Goal: Transaction & Acquisition: Book appointment/travel/reservation

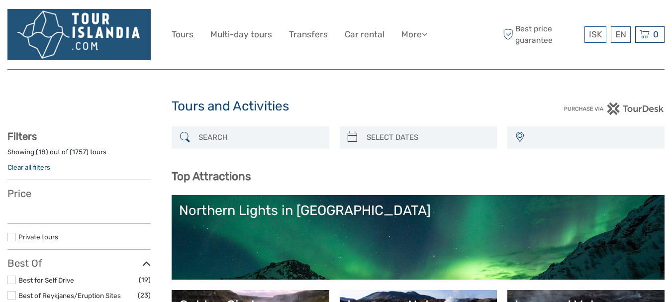
select select
type input "solheima"
select select
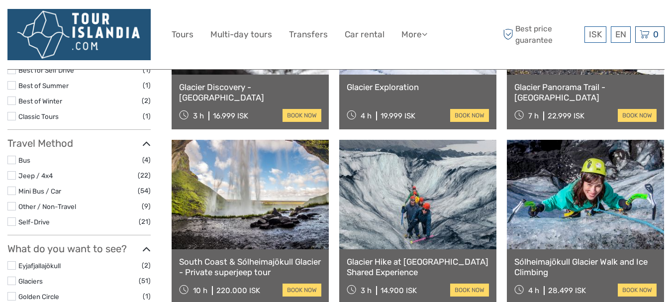
scroll to position [206, 0]
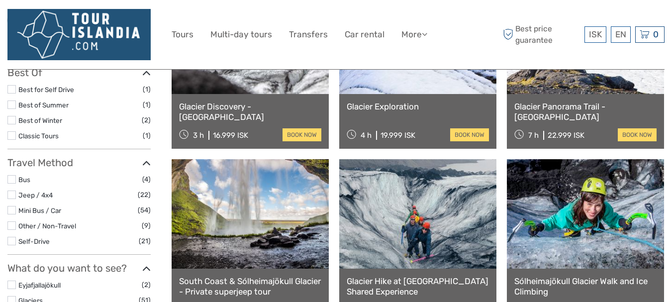
type input "solheimajokull"
click at [389, 201] on link at bounding box center [417, 213] width 157 height 109
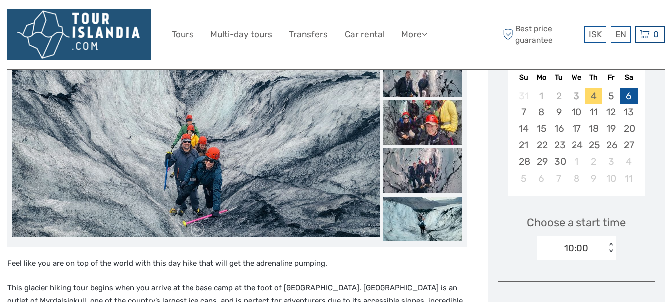
scroll to position [100, 0]
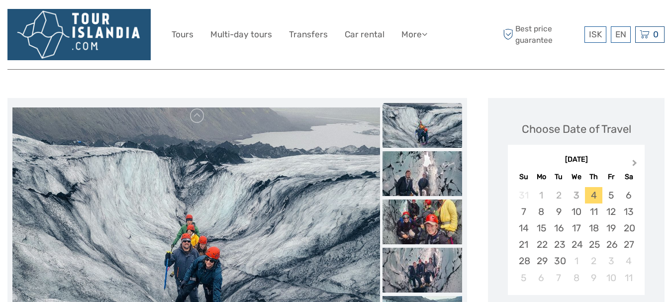
click at [635, 165] on span "Next Month" at bounding box center [635, 165] width 0 height 14
click at [563, 227] on div "14" at bounding box center [558, 228] width 17 height 16
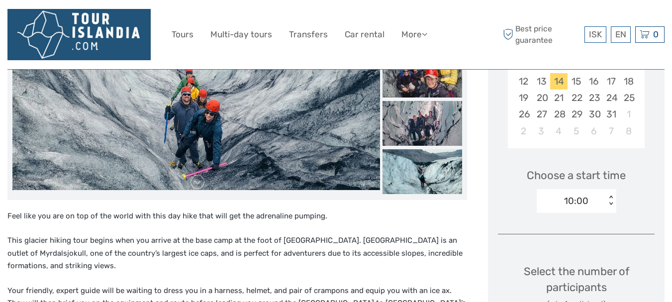
scroll to position [249, 0]
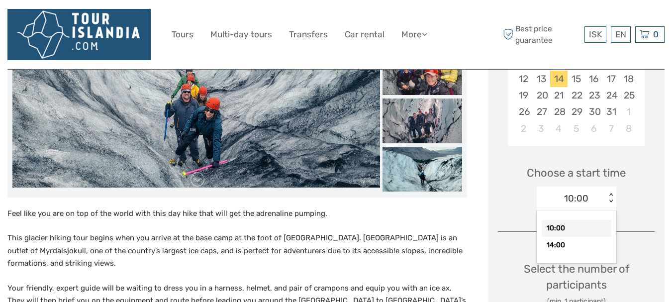
click at [589, 200] on div "10:00" at bounding box center [571, 198] width 69 height 15
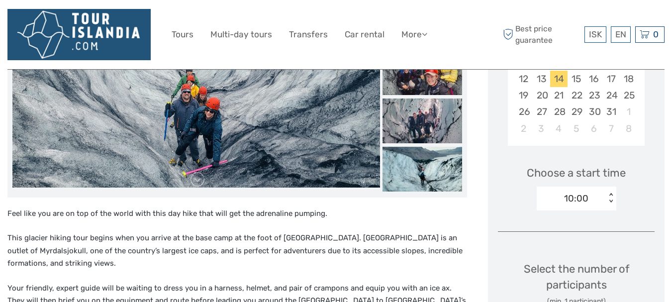
click at [626, 212] on div "Choose a start time 10:00 < >" at bounding box center [576, 184] width 157 height 64
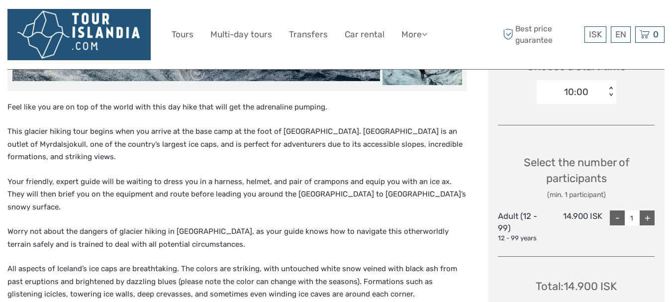
scroll to position [398, 0]
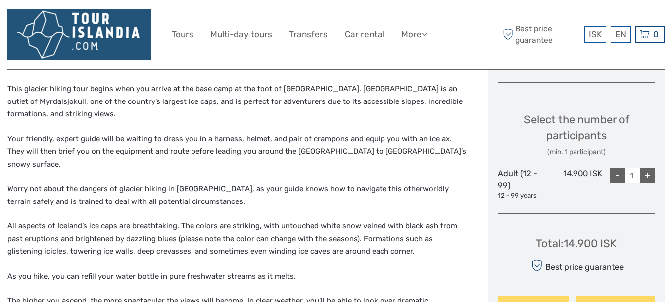
click at [652, 178] on div "+" at bounding box center [647, 175] width 15 height 15
type input "2"
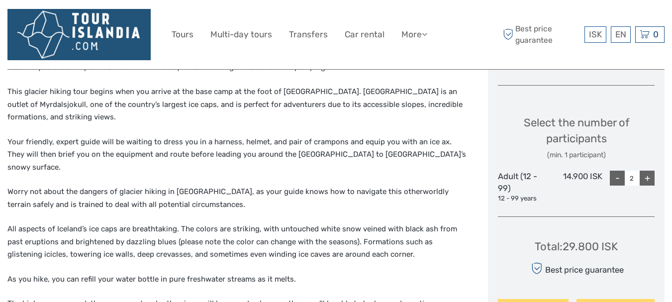
scroll to position [299, 0]
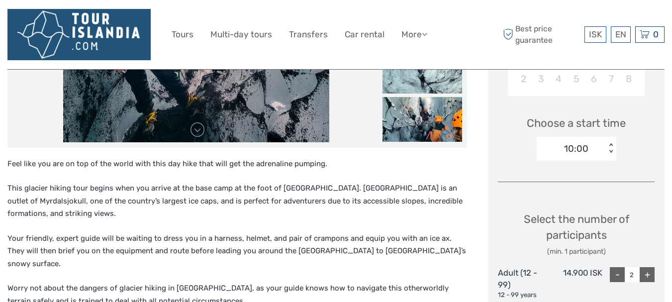
click at [567, 159] on div "10:00 < >" at bounding box center [577, 149] width 80 height 24
